Goal: Transaction & Acquisition: Purchase product/service

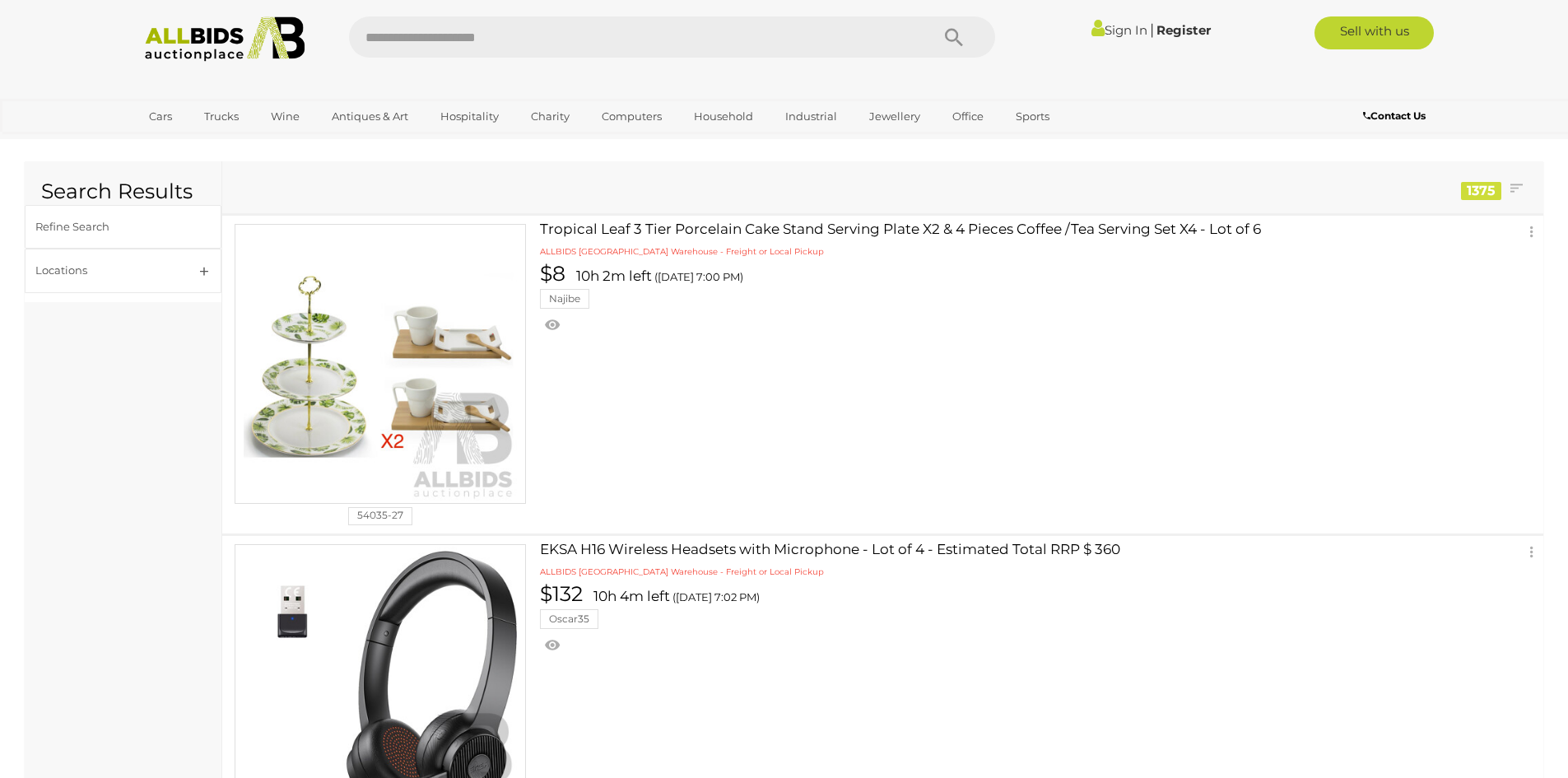
click at [1112, 28] on link "Sign In" at bounding box center [1120, 30] width 56 height 16
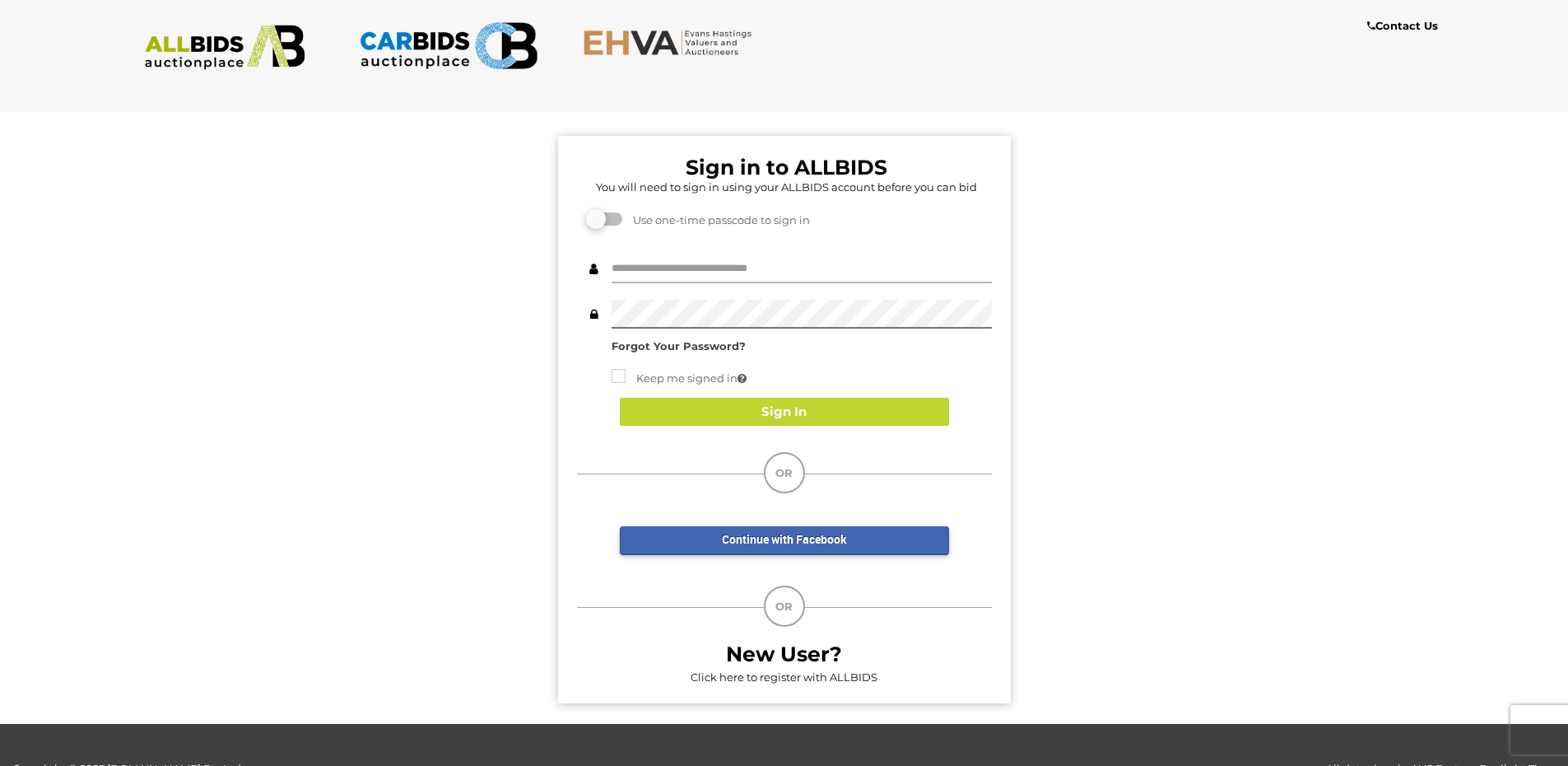
click at [683, 263] on input "text" at bounding box center [801, 269] width 380 height 29
type input "**********"
click at [672, 345] on strong "Forgot Your Password?" at bounding box center [678, 345] width 134 height 13
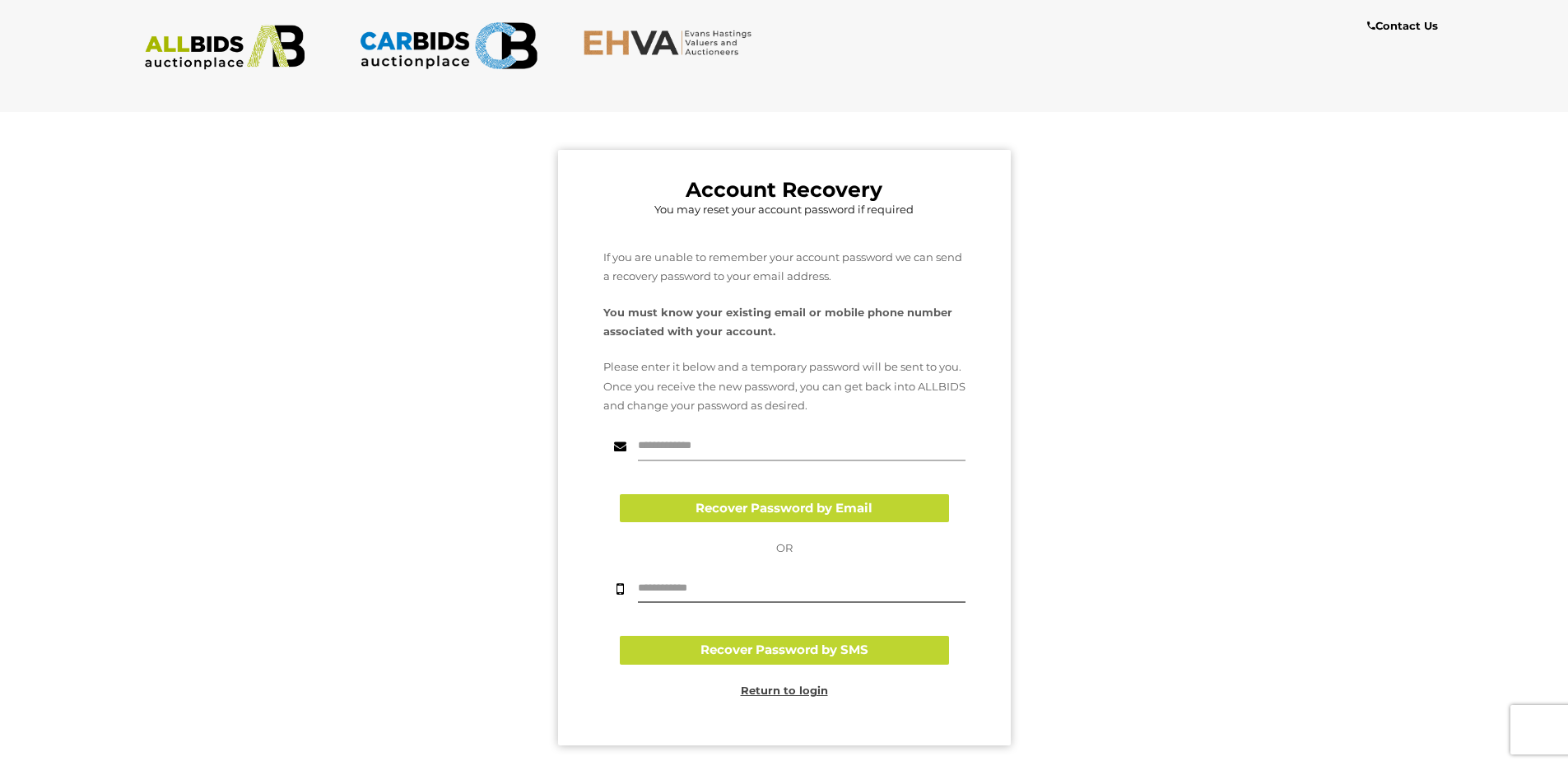
click at [701, 439] on input "text" at bounding box center [801, 447] width 327 height 29
type input "**********"
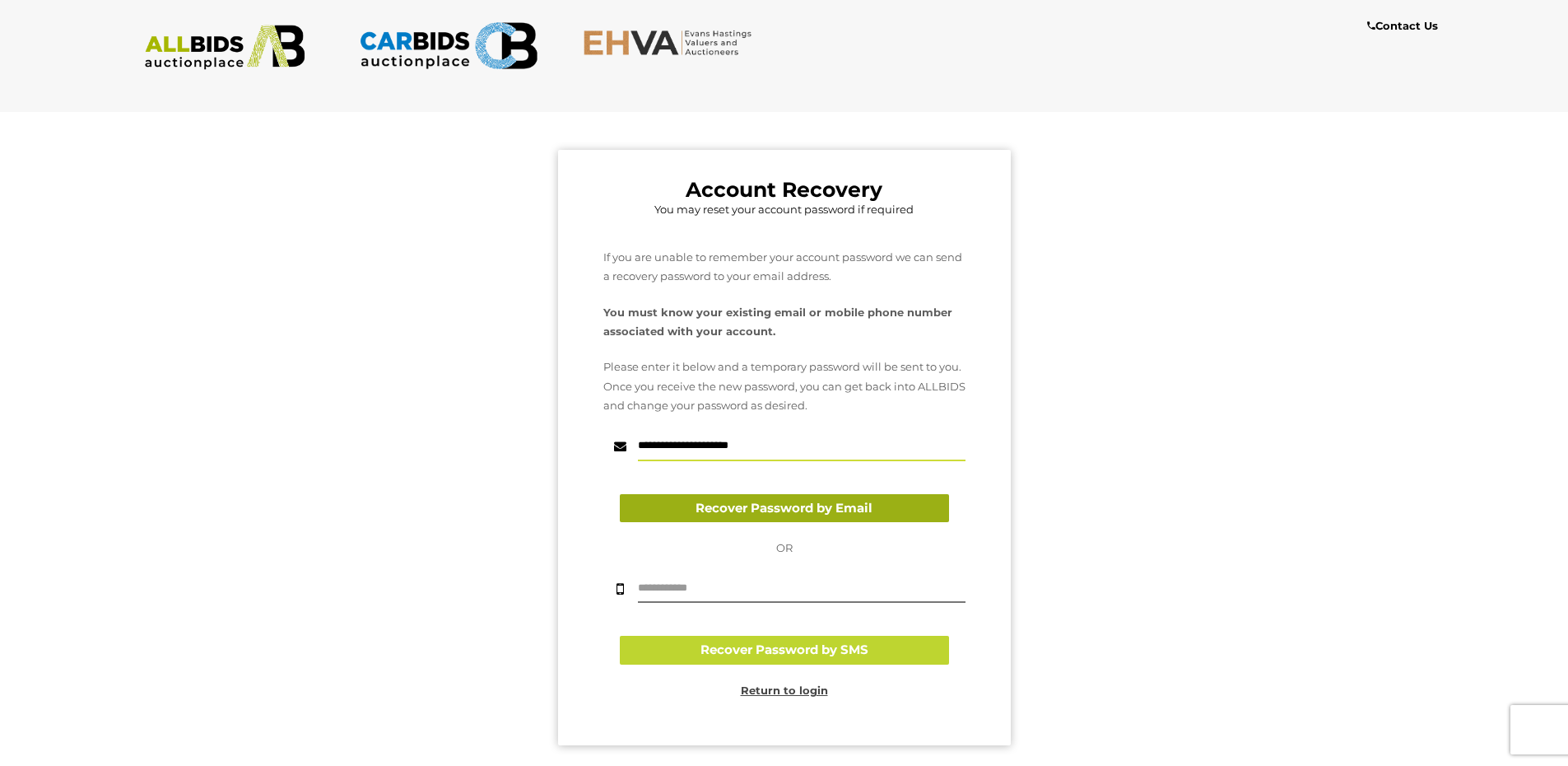
click at [746, 514] on button "Recover Password by Email" at bounding box center [784, 508] width 329 height 29
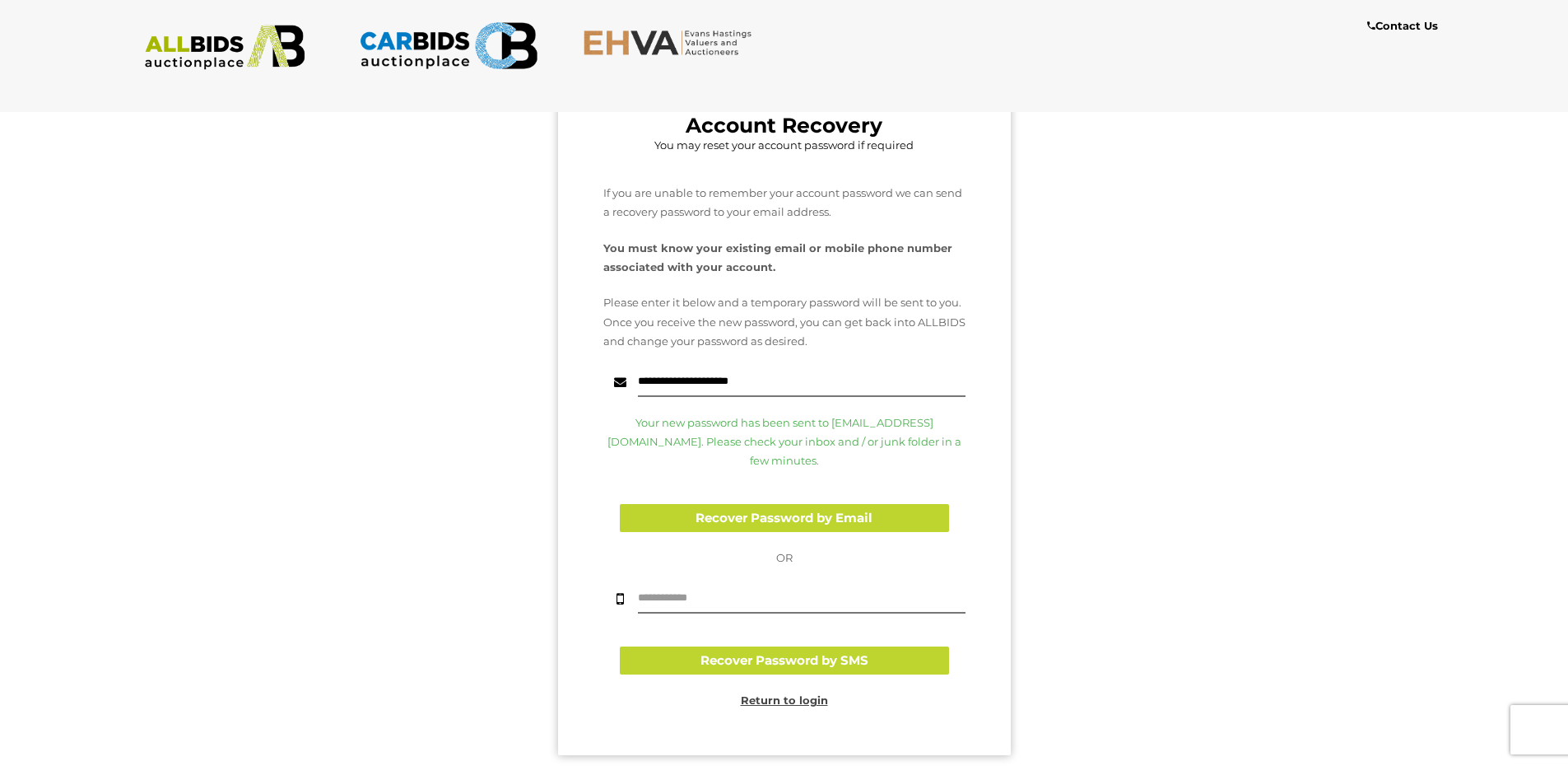
scroll to position [165, 0]
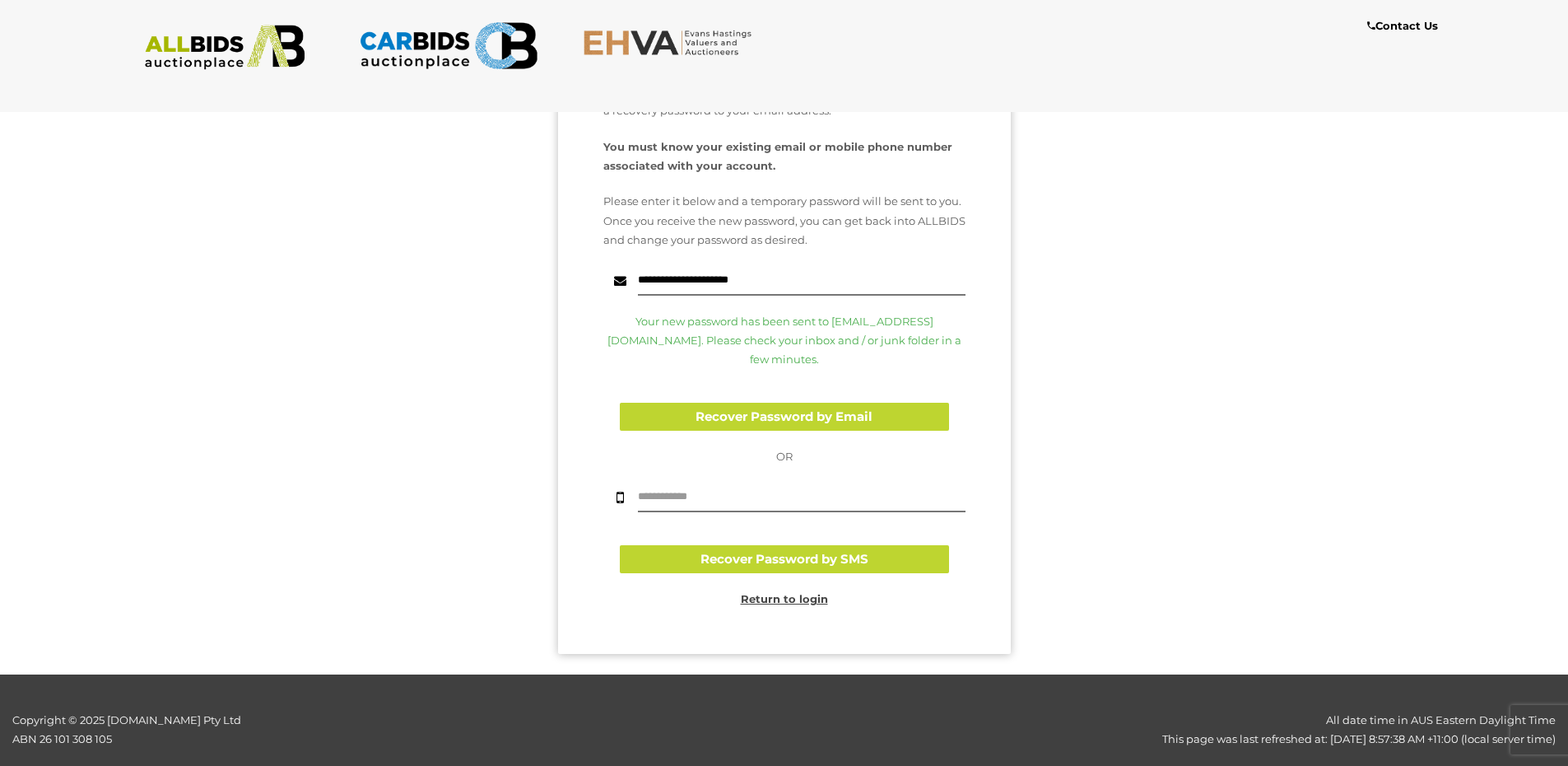
click at [779, 592] on u "Return to login" at bounding box center [784, 598] width 87 height 13
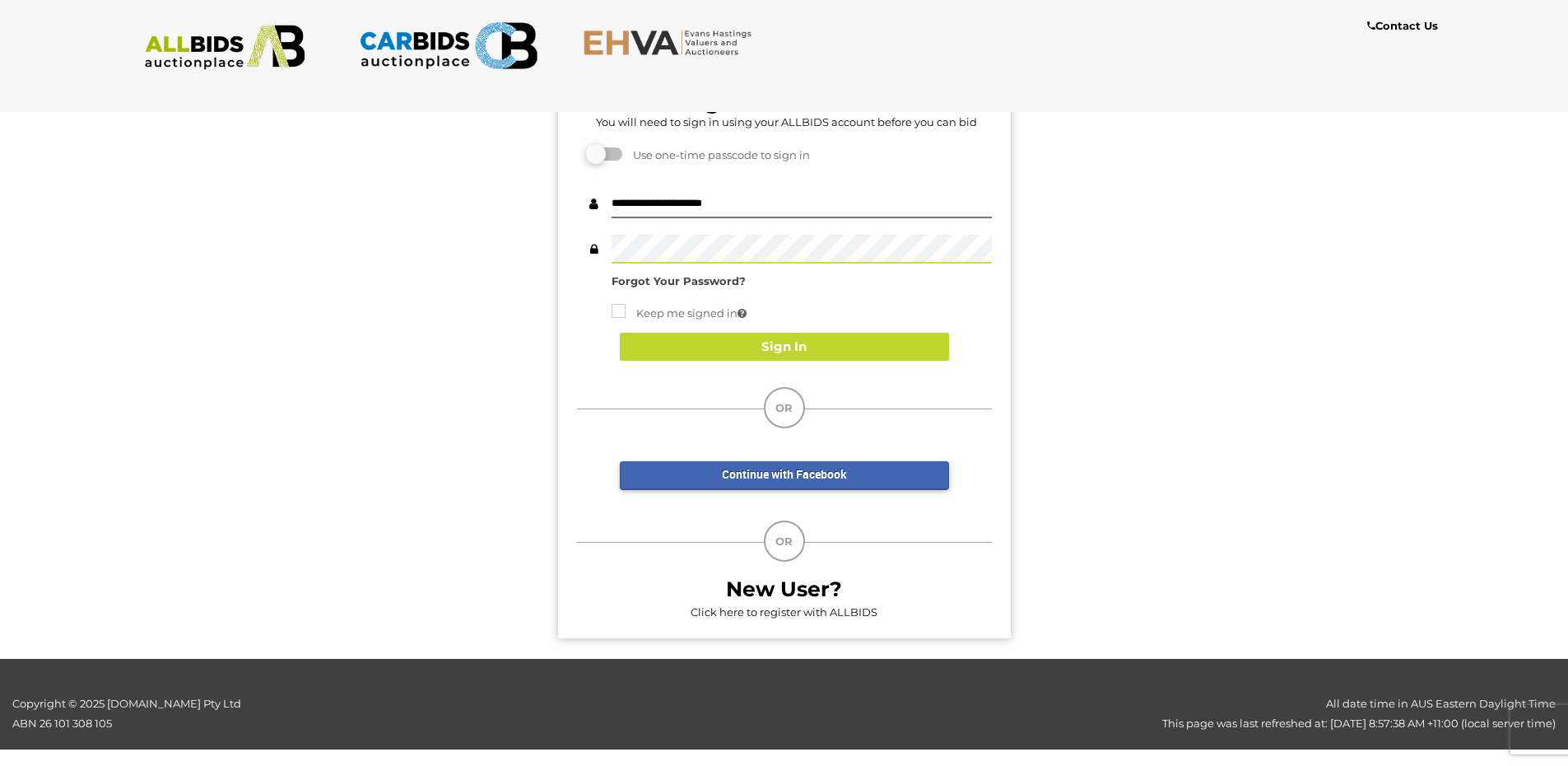
scroll to position [0, 0]
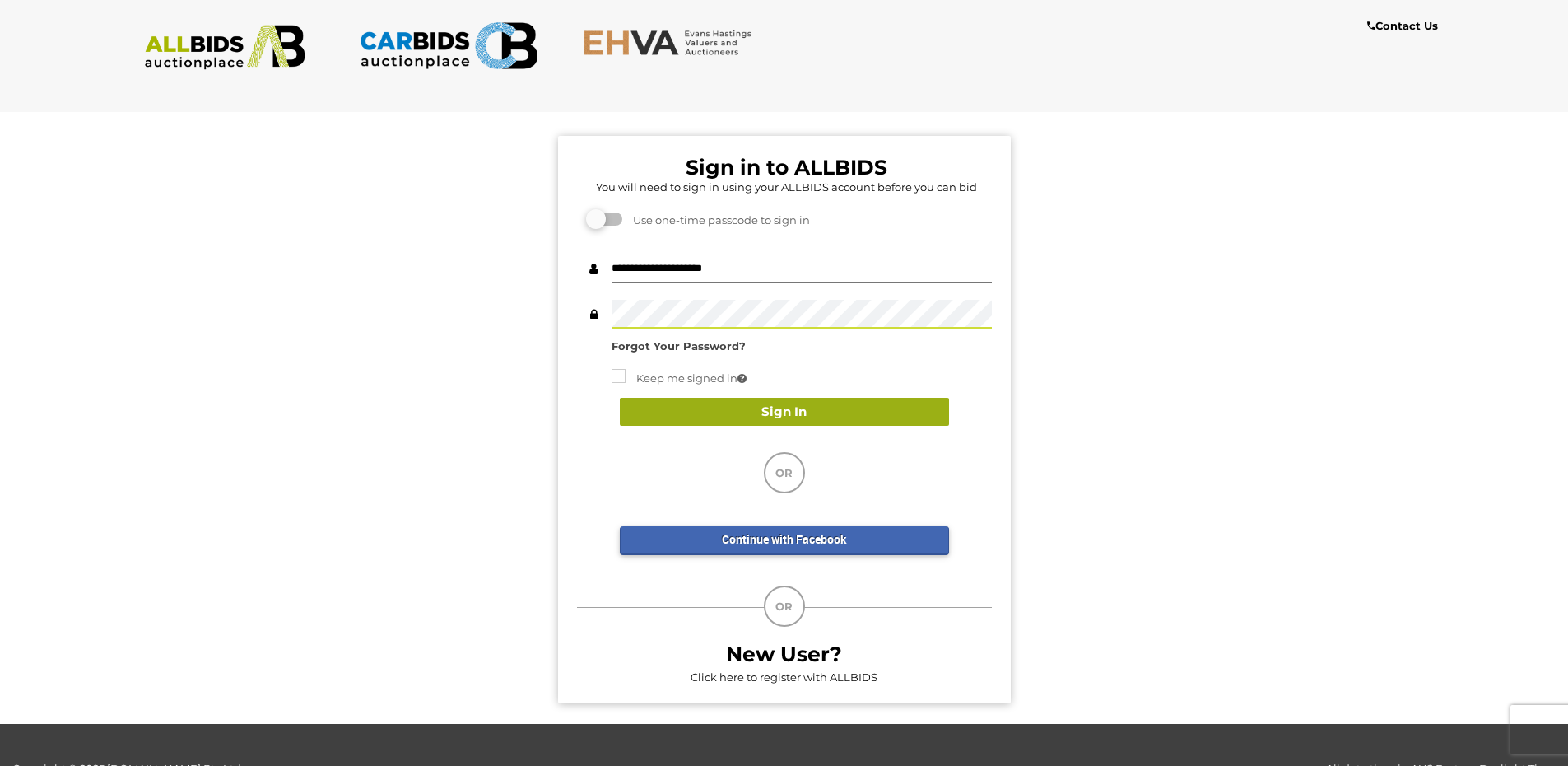
click at [760, 412] on button "Sign In" at bounding box center [784, 412] width 329 height 29
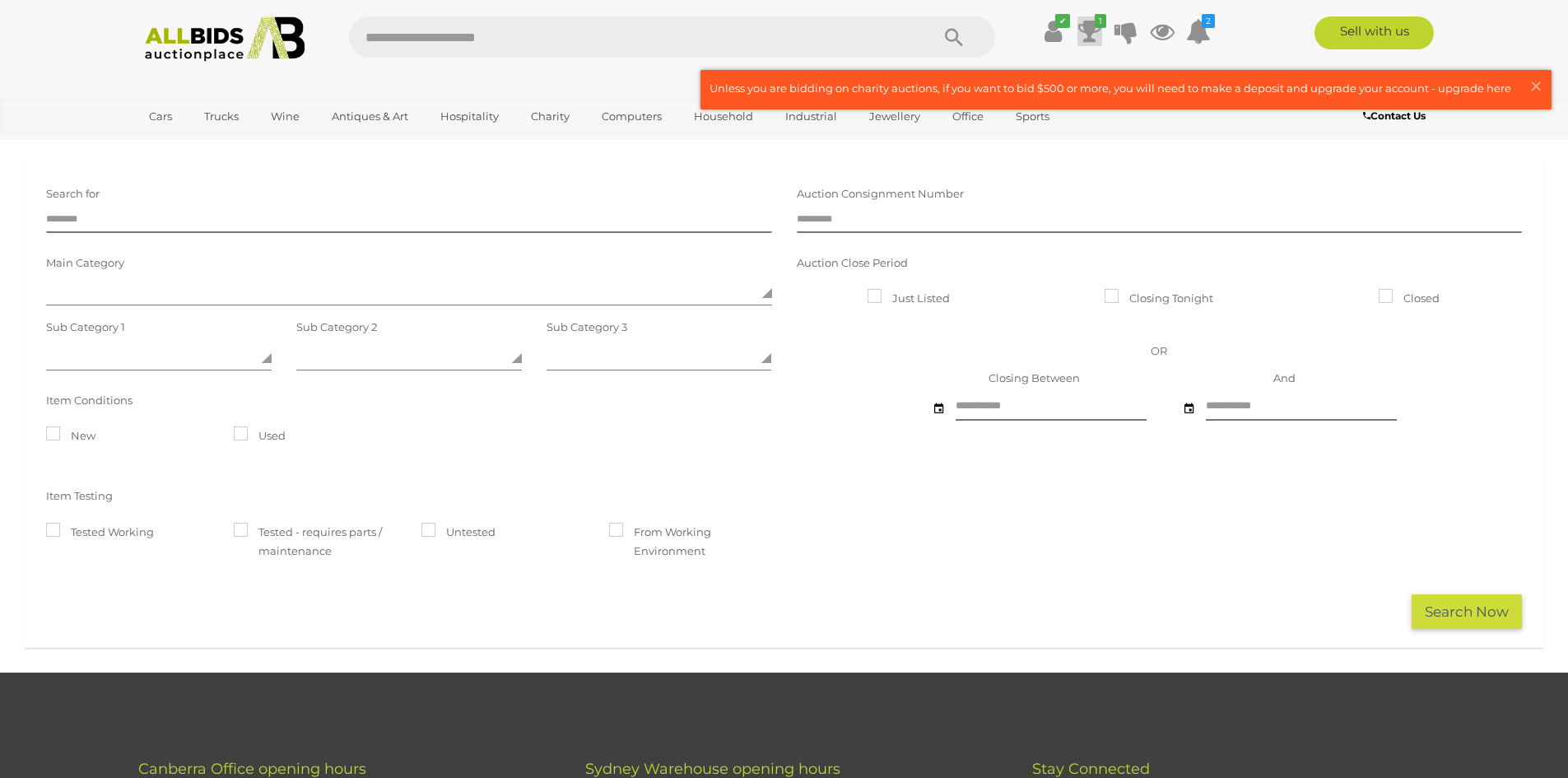
click at [1090, 28] on icon at bounding box center [1089, 32] width 23 height 30
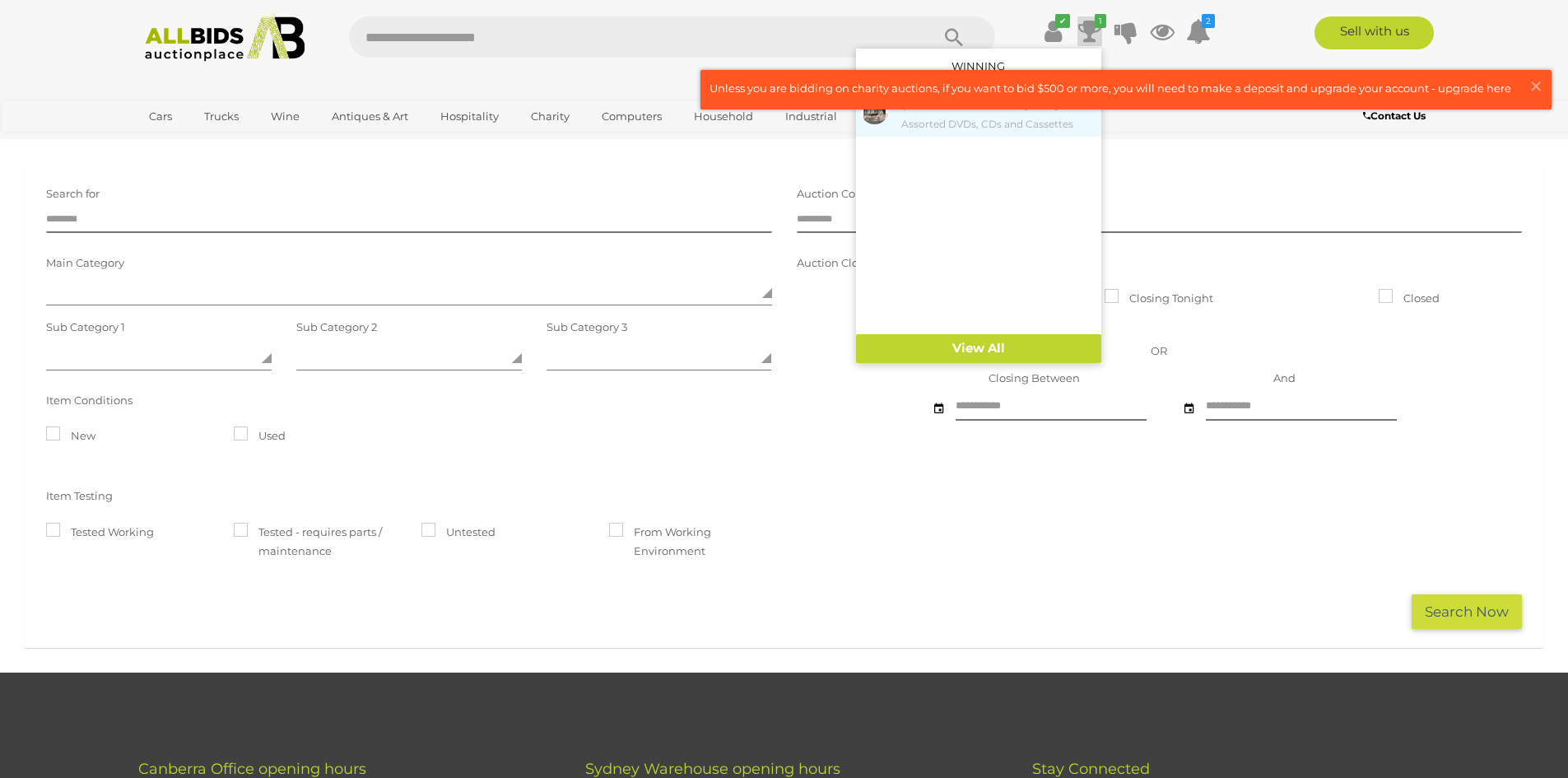
click at [1025, 125] on small "Assorted DVDs, CDs and Cassettes" at bounding box center [998, 124] width 196 height 18
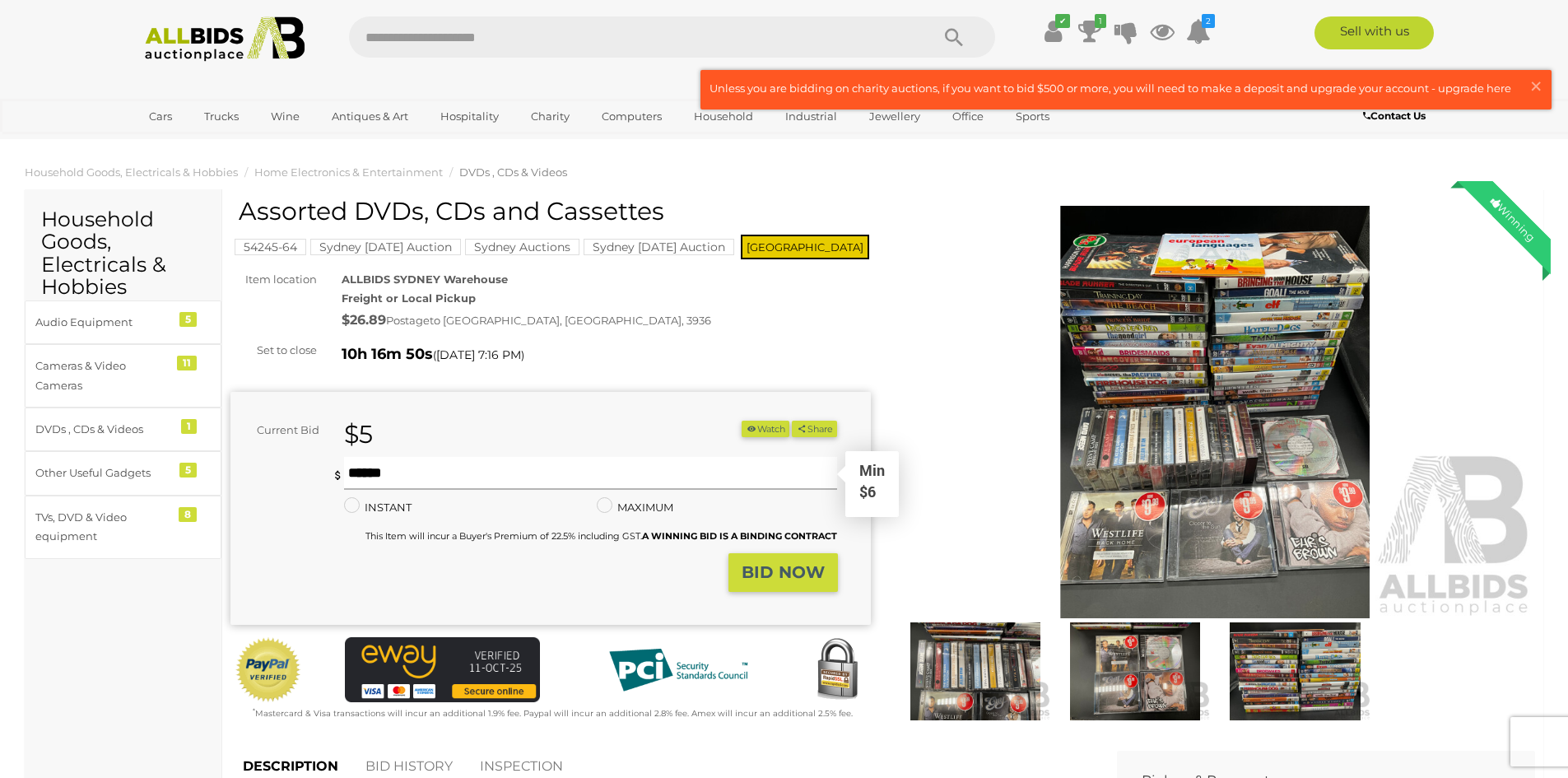
click at [390, 470] on input "text" at bounding box center [591, 473] width 494 height 33
type input "**"
click at [796, 568] on strong "BID NOW" at bounding box center [784, 572] width 84 height 20
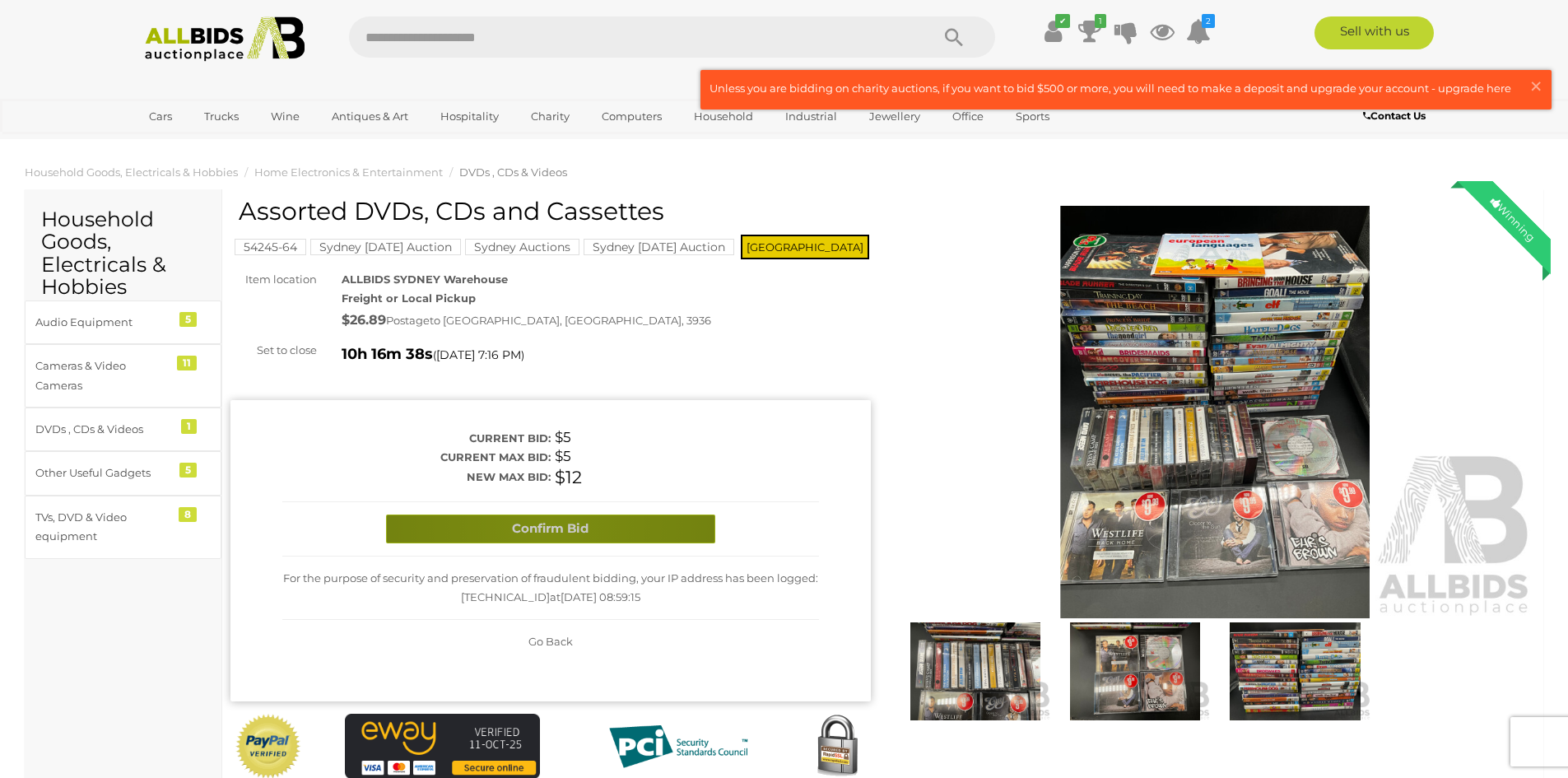
click at [547, 523] on button "Confirm Bid" at bounding box center [550, 528] width 329 height 29
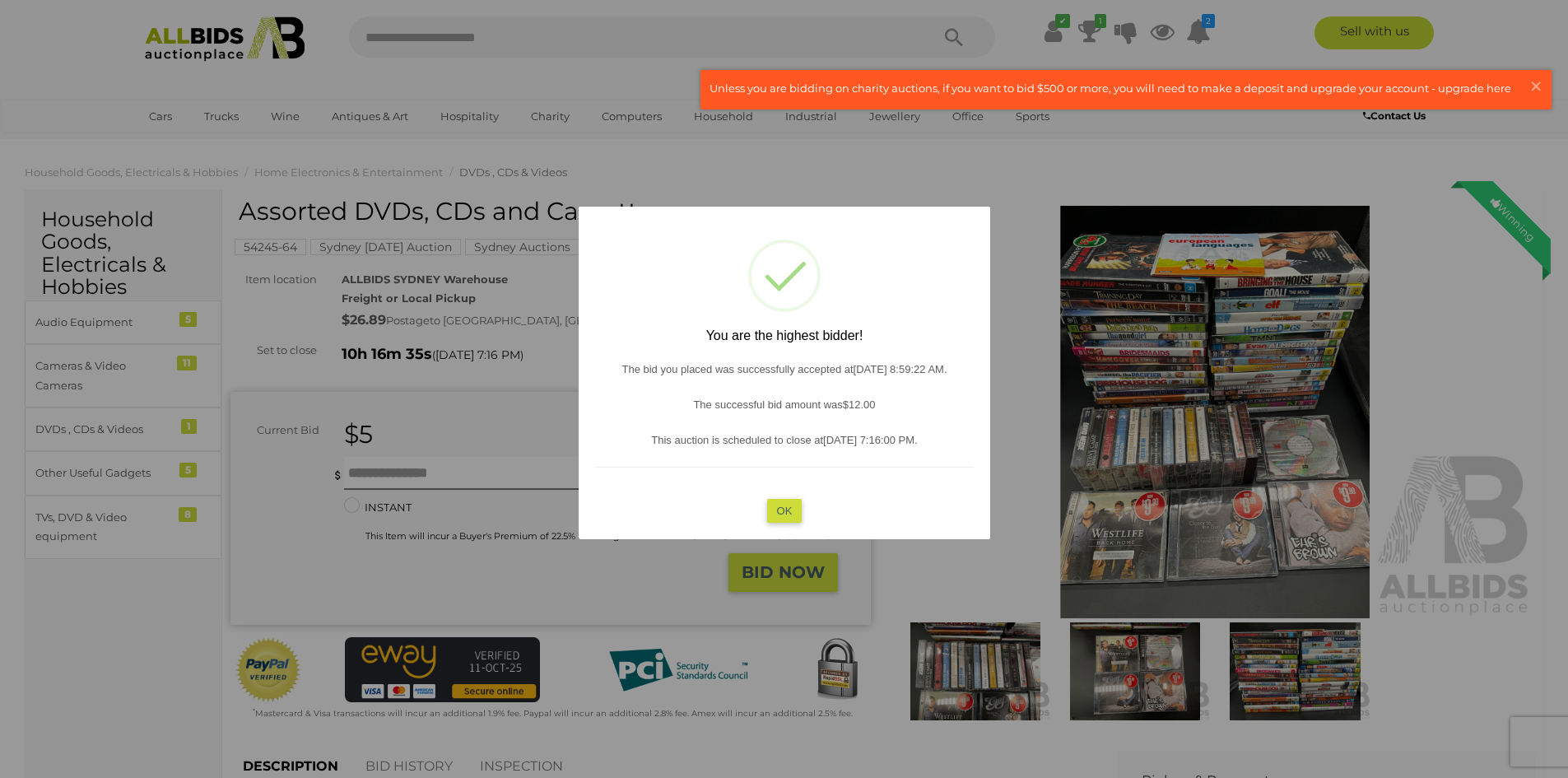
click at [784, 509] on button "OK" at bounding box center [784, 510] width 36 height 24
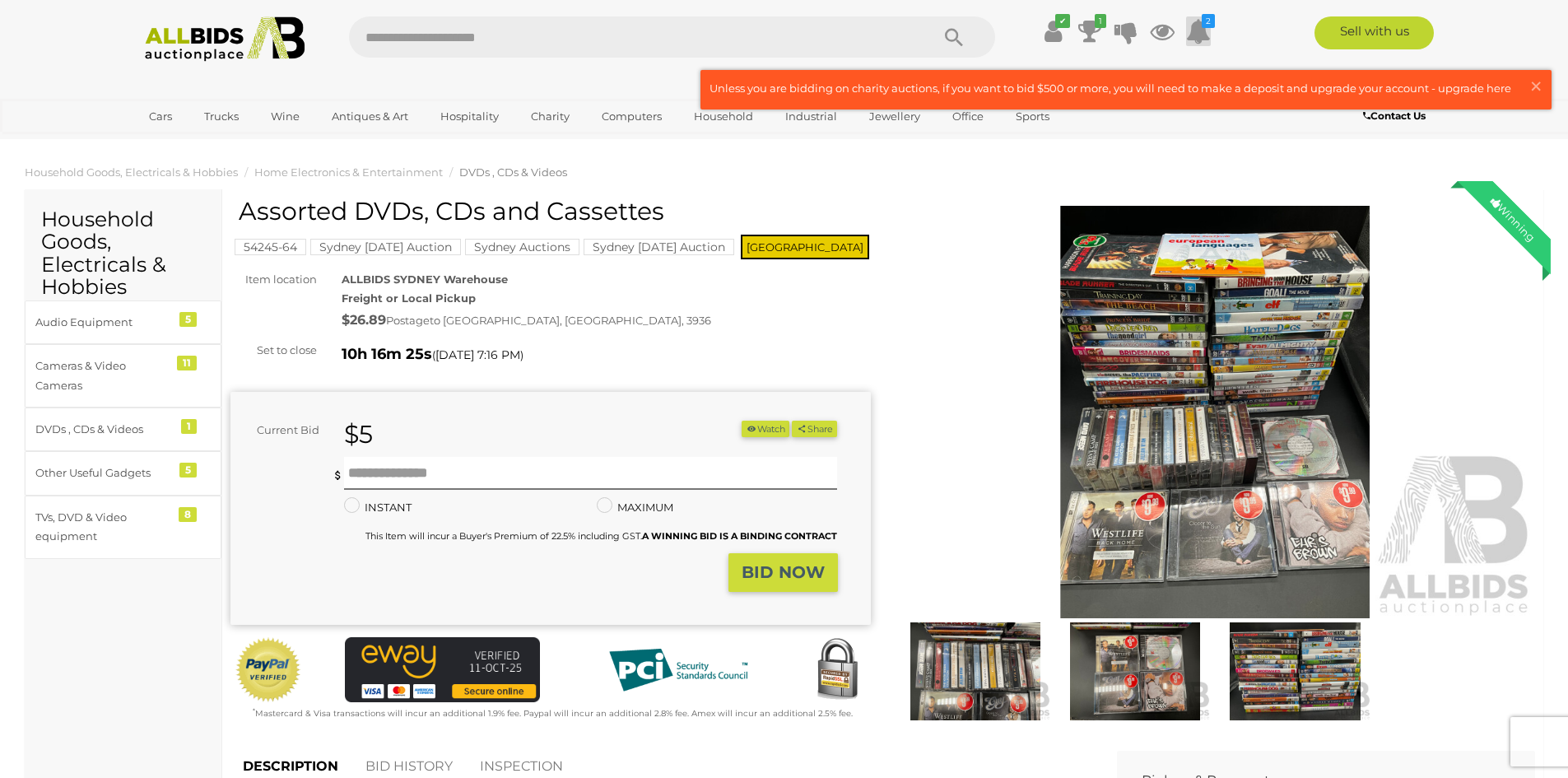
click at [1203, 31] on icon at bounding box center [1198, 32] width 25 height 30
